Goal: Task Accomplishment & Management: Use online tool/utility

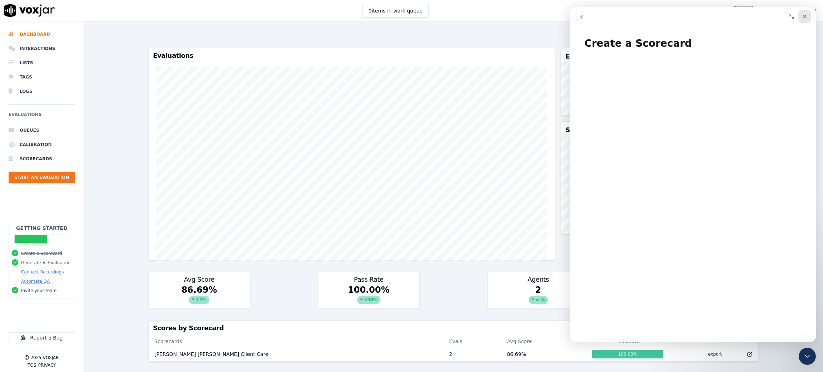
click at [805, 16] on icon "Close" at bounding box center [805, 17] width 4 height 4
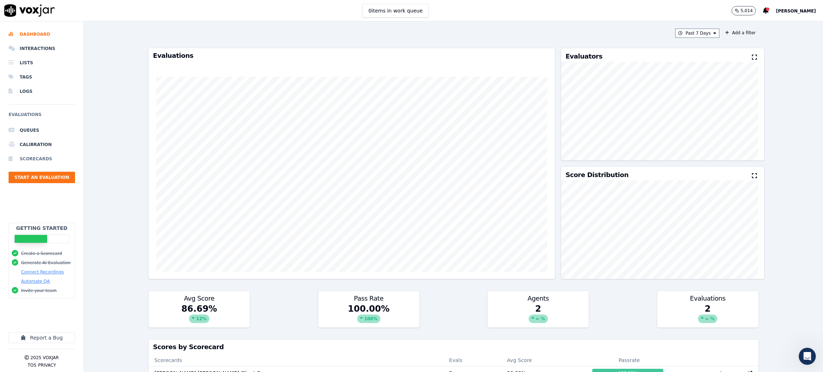
click at [37, 158] on li "Scorecards" at bounding box center [42, 159] width 66 height 14
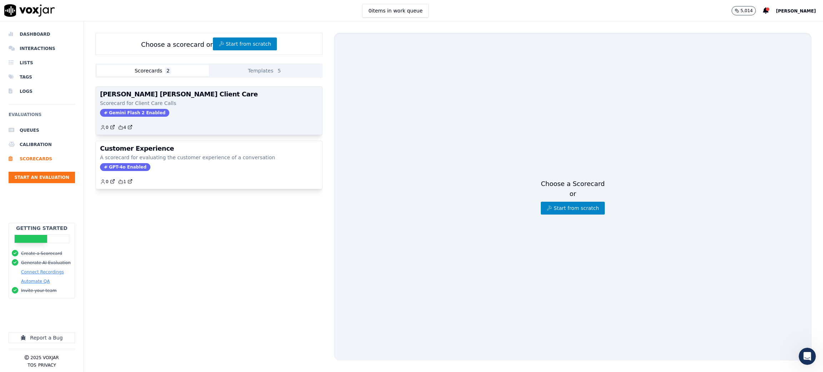
click at [183, 103] on p "Scorecard for Client Care Calls" at bounding box center [209, 103] width 218 height 7
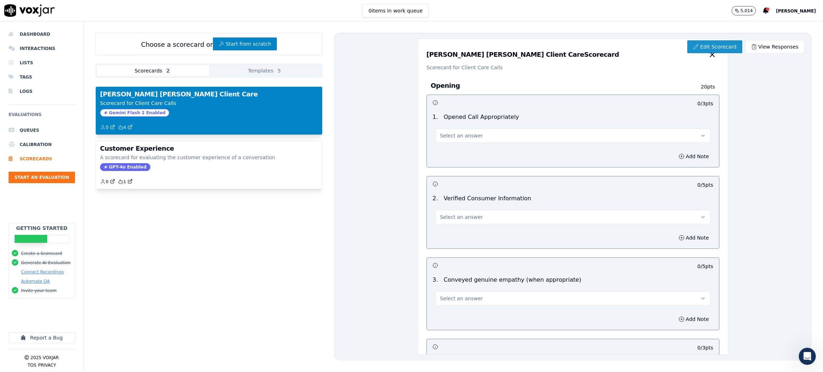
click at [700, 46] on link "Edit Scorecard" at bounding box center [715, 46] width 55 height 13
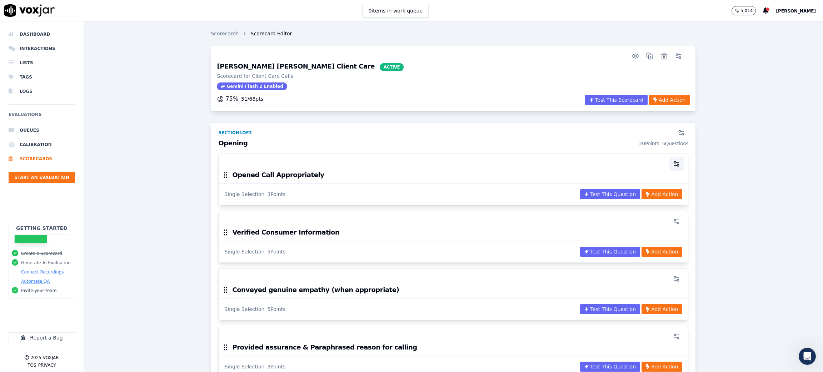
click at [673, 162] on icon "button" at bounding box center [676, 163] width 7 height 7
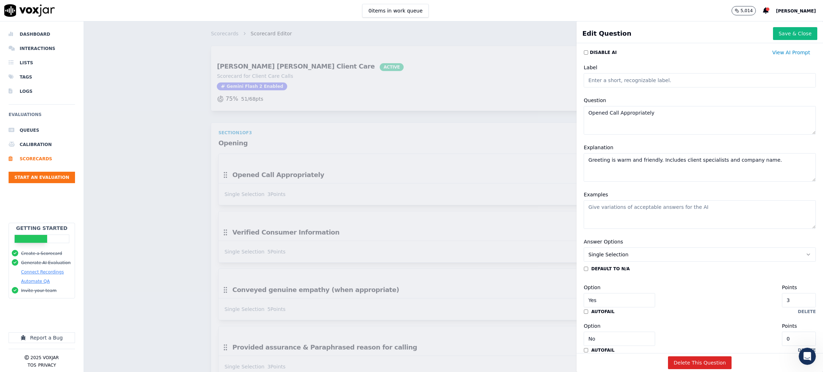
click at [659, 18] on div "0 items in work queue 5,014 Rikki Barron" at bounding box center [411, 10] width 823 height 21
click at [777, 32] on button "Save & Close" at bounding box center [795, 33] width 44 height 13
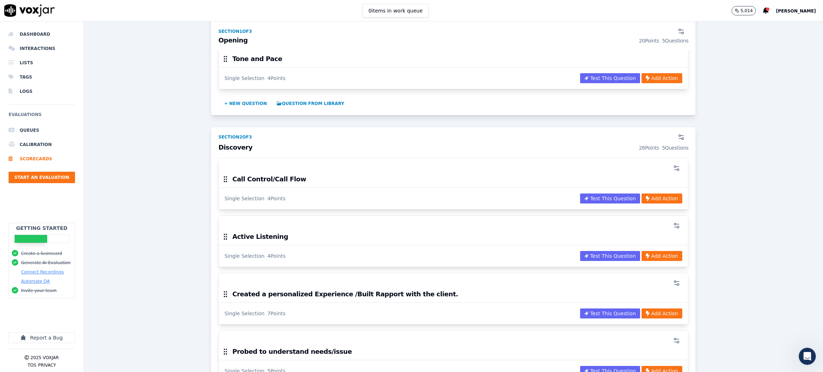
scroll to position [429, 0]
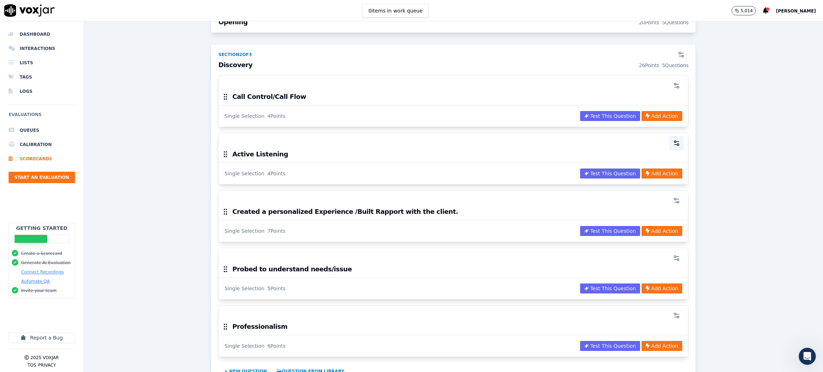
click at [673, 145] on icon "button" at bounding box center [676, 143] width 7 height 7
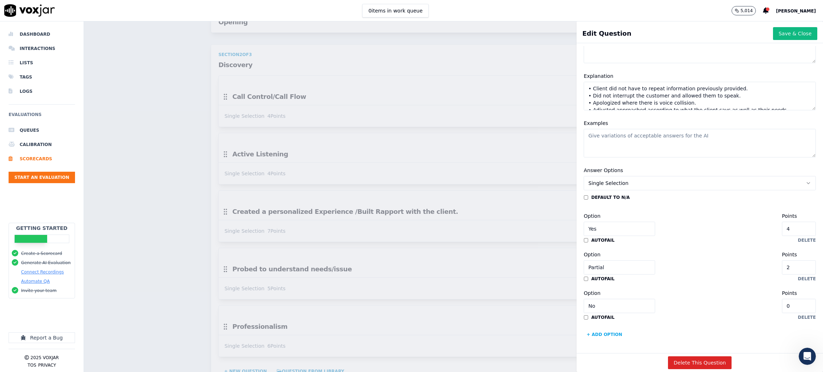
scroll to position [104, 0]
